Goal: Information Seeking & Learning: Learn about a topic

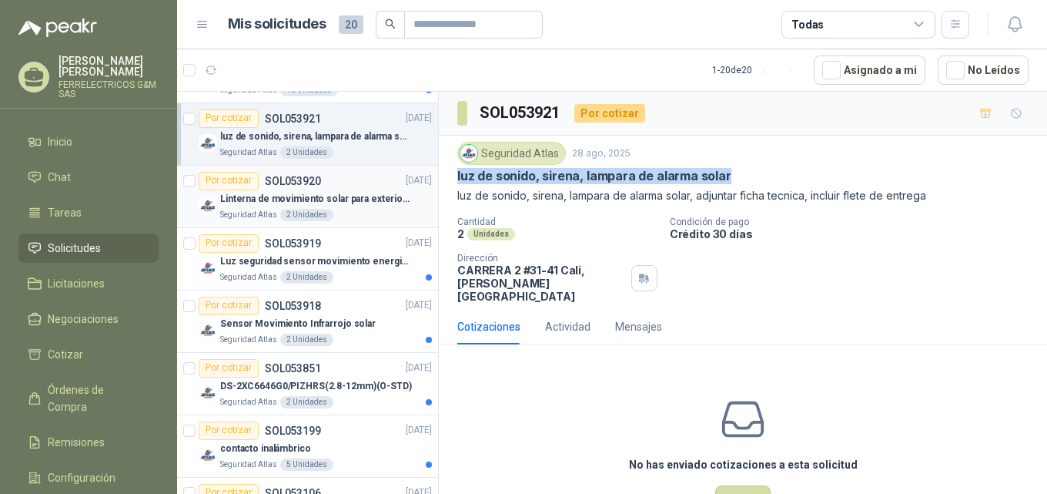
scroll to position [541, 0]
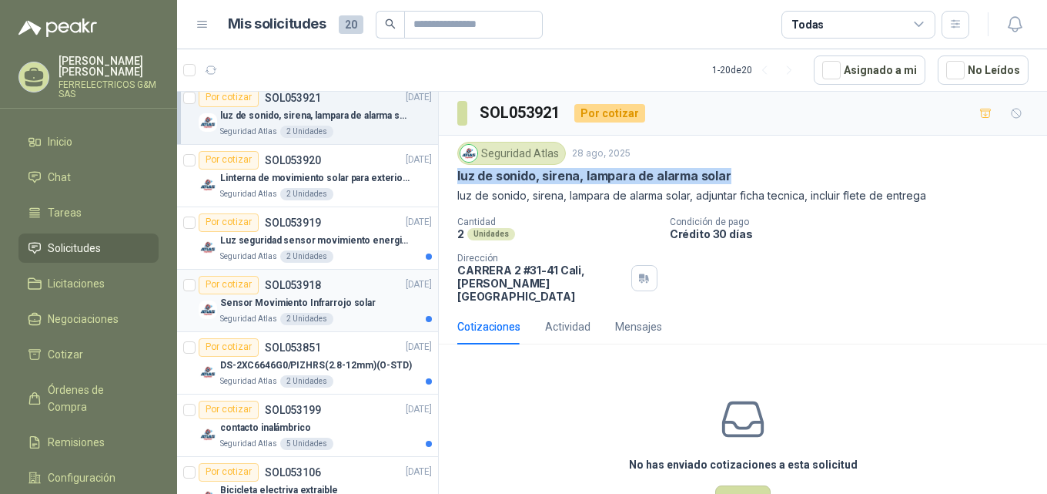
click at [279, 306] on p "Sensor Movimiento Infrarrojo solar" at bounding box center [298, 303] width 156 height 15
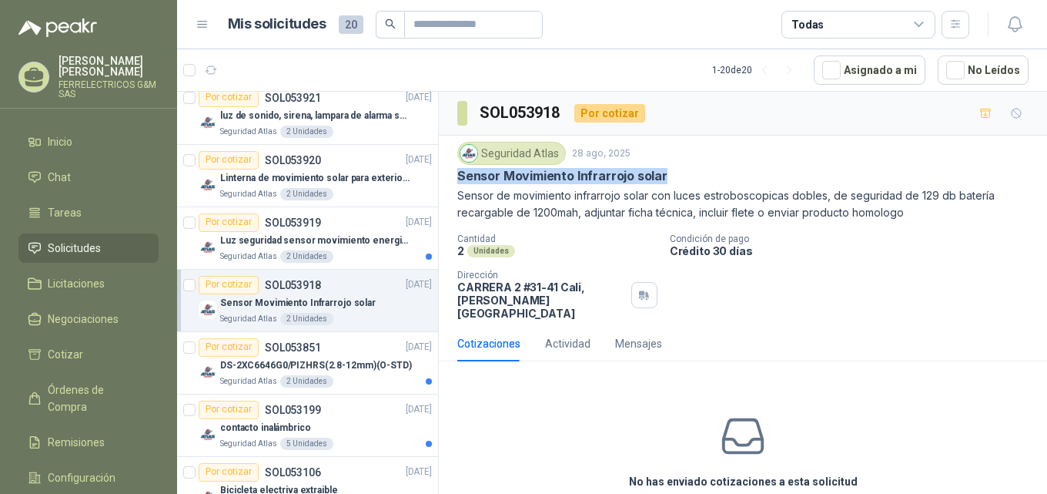
drag, startPoint x: 455, startPoint y: 176, endPoint x: 641, endPoint y: 175, distance: 185.6
click at [661, 176] on div "Seguridad Atlas [DATE] Sensor Movimiento Infrarrojo solar Sensor de movimiento …" at bounding box center [743, 231] width 608 height 190
copy p "Sensor Movimiento Infrarrojo solar"
click at [290, 125] on div "luz de sonido, sirena, lampara de alarma solar" at bounding box center [326, 116] width 212 height 18
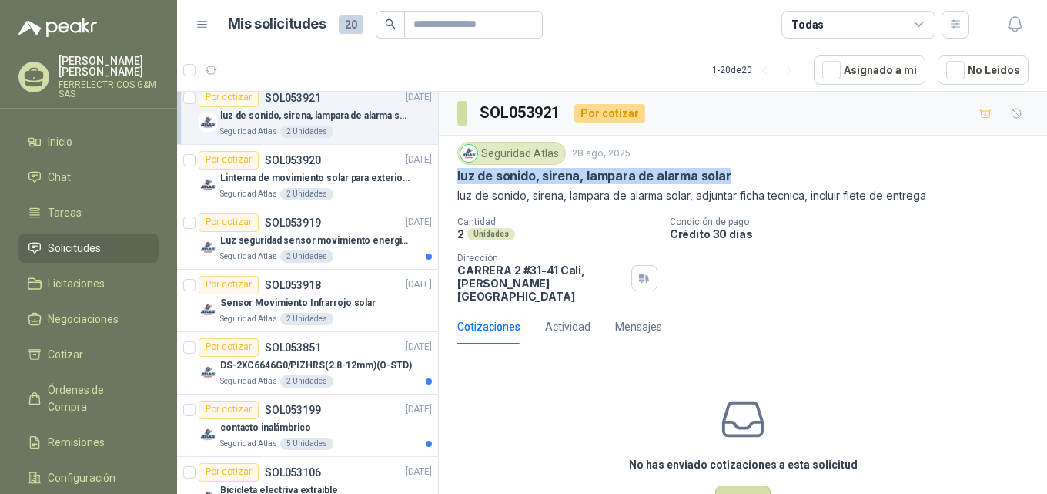
drag, startPoint x: 449, startPoint y: 178, endPoint x: 732, endPoint y: 169, distance: 283.5
click at [732, 169] on div "Seguridad Atlas [DATE] luz de sonido, sirena, lampara de alarma solar luz de so…" at bounding box center [743, 222] width 608 height 173
copy p "luz de sonido, sirena, lampara de alarma solar"
click at [273, 240] on p "Luz seguridad sensor movimiento energia solar" at bounding box center [316, 240] width 192 height 15
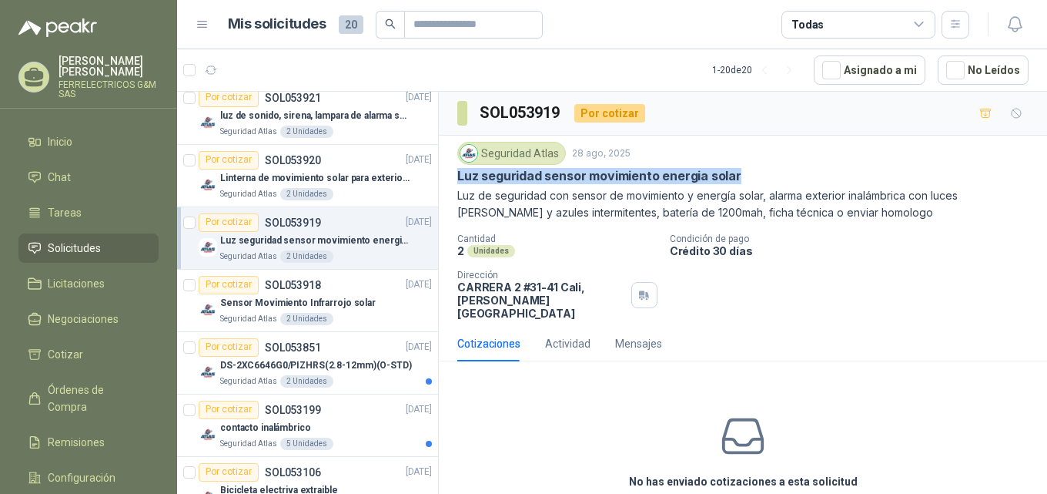
drag, startPoint x: 450, startPoint y: 180, endPoint x: 742, endPoint y: 170, distance: 291.2
click at [742, 170] on div "Seguridad Atlas [DATE] Luz seguridad sensor movimiento energia solar Luz de seg…" at bounding box center [743, 231] width 608 height 190
copy p "Luz seguridad sensor movimiento energia solar"
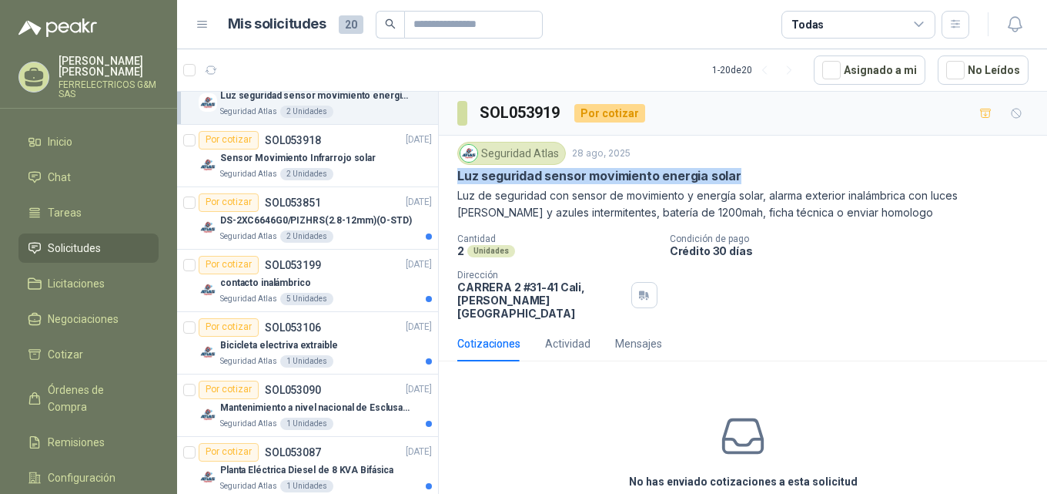
scroll to position [695, 0]
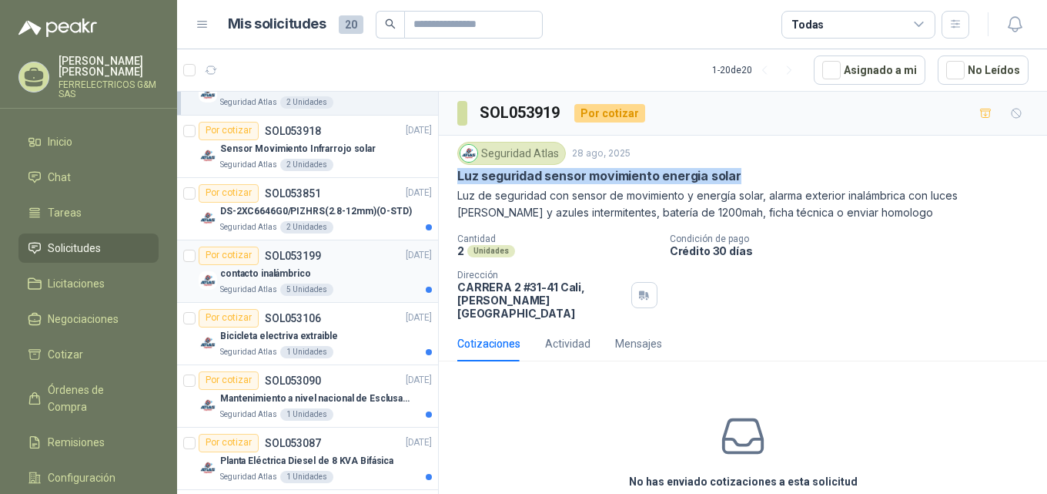
click at [250, 283] on p "Seguridad Atlas" at bounding box center [248, 289] width 57 height 12
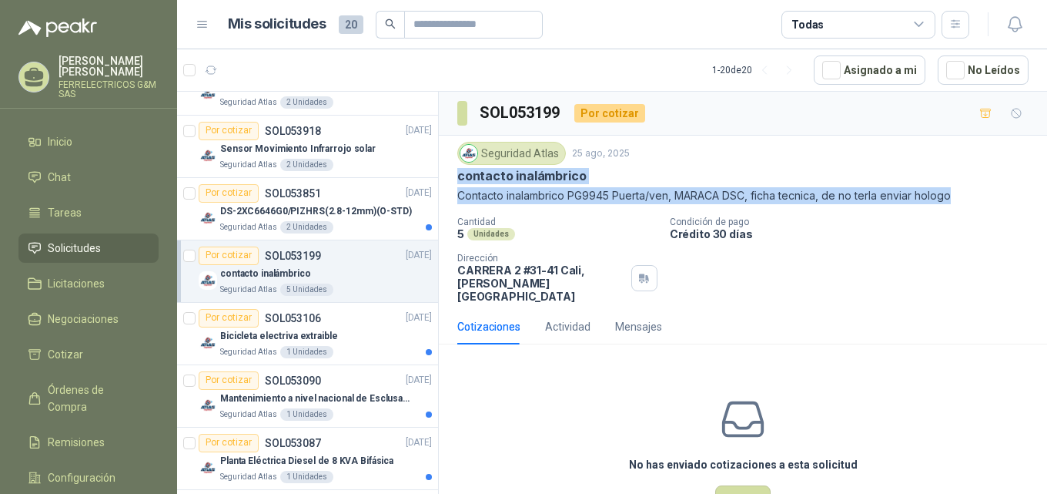
drag, startPoint x: 455, startPoint y: 177, endPoint x: 914, endPoint y: 192, distance: 459.2
click at [986, 193] on div "Seguridad Atlas [DATE] contacto inalámbrico Contacto inalambrico PG9945 Puerta/…" at bounding box center [743, 222] width 608 height 173
copy div "contacto inalámbrico Contacto inalambrico PG9945 Puerta/ven, MARACA DSC, ficha …"
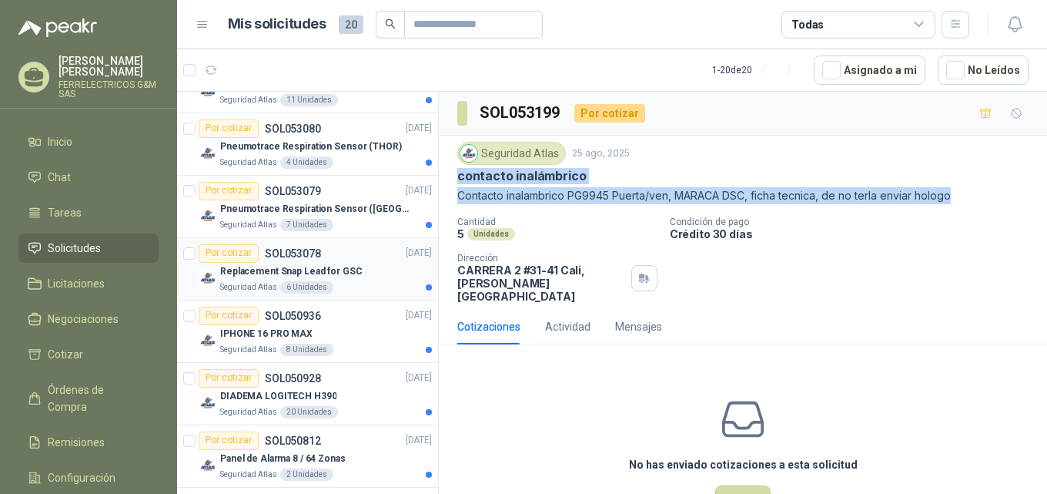
scroll to position [1269, 0]
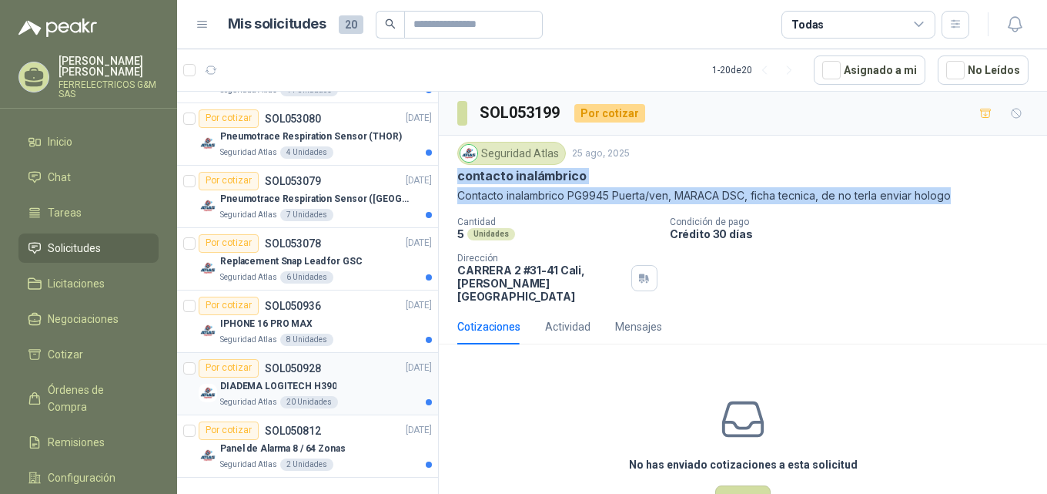
click at [263, 386] on p "DIADEMA LOGITECH H390" at bounding box center [278, 386] width 116 height 15
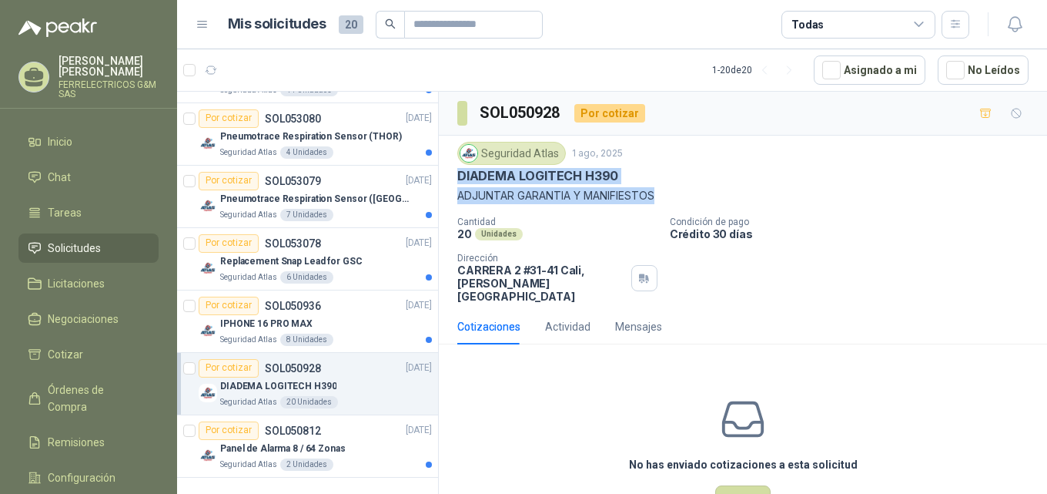
drag, startPoint x: 453, startPoint y: 169, endPoint x: 669, endPoint y: 209, distance: 219.9
click at [669, 209] on div "Seguridad Atlas [DATE] DIADEMA LOGITECH H390 ADJUNTAR GARANTIA Y MANIFIESTOS Ca…" at bounding box center [743, 222] width 608 height 173
click at [537, 198] on p "ADJUNTAR GARANTIA Y MANIFIESTOS" at bounding box center [742, 195] width 571 height 17
drag, startPoint x: 457, startPoint y: 170, endPoint x: 622, endPoint y: 176, distance: 165.6
click at [622, 176] on div "Seguridad Atlas [DATE] DIADEMA LOGITECH H390 ADJUNTAR GARANTIA Y MANIFIESTOS Ca…" at bounding box center [743, 222] width 608 height 173
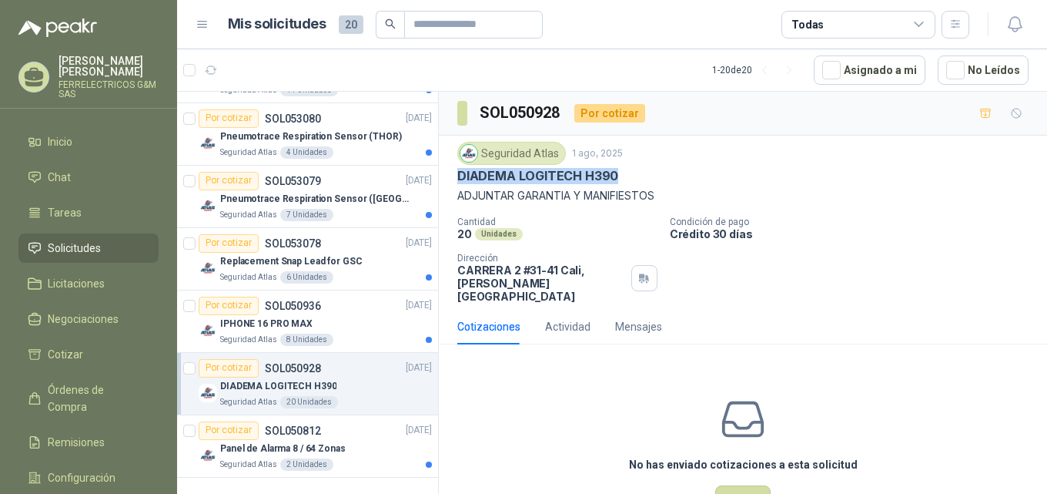
copy p "DIADEMA LOGITECH H390"
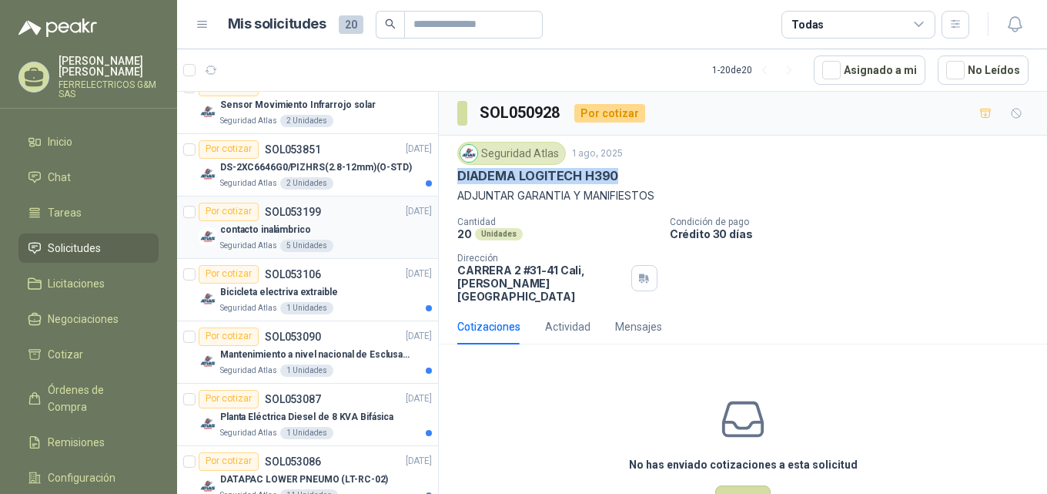
scroll to position [653, 0]
